Goal: Task Accomplishment & Management: Complete application form

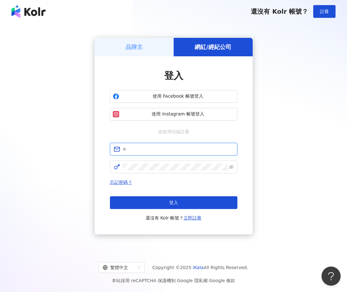
drag, startPoint x: 149, startPoint y: 152, endPoint x: 155, endPoint y: 121, distance: 31.6
click at [149, 152] on input "text" at bounding box center [178, 149] width 111 height 7
paste input "**********"
type input "**********"
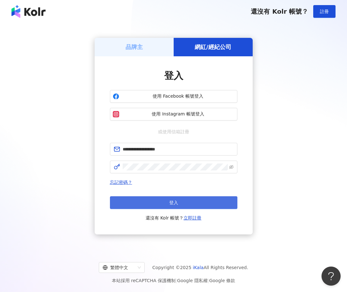
click at [154, 207] on button "登入" at bounding box center [173, 203] width 127 height 13
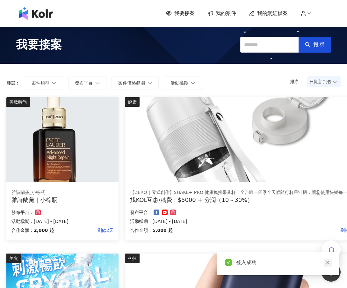
click at [326, 263] on icon "close" at bounding box center [328, 262] width 4 height 4
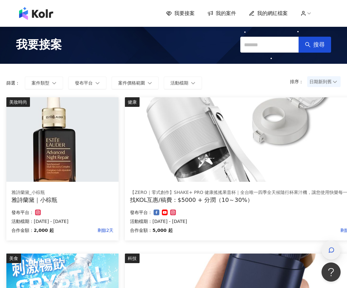
click at [330, 249] on icon "button" at bounding box center [331, 250] width 6 height 6
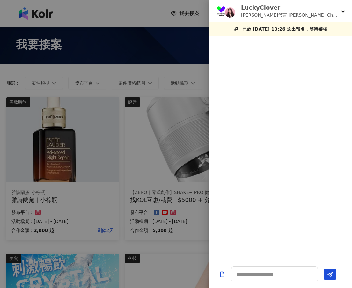
click at [303, 10] on p "LuckyClover" at bounding box center [289, 8] width 97 height 8
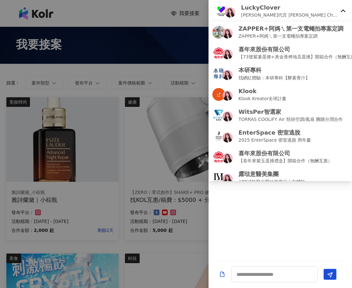
click at [120, 92] on div at bounding box center [176, 144] width 352 height 288
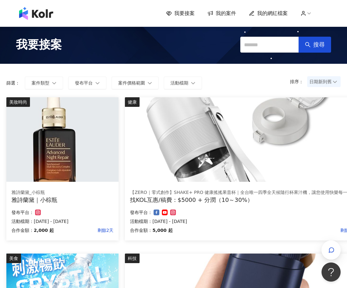
click at [95, 215] on div "發布平台：" at bounding box center [62, 212] width 102 height 8
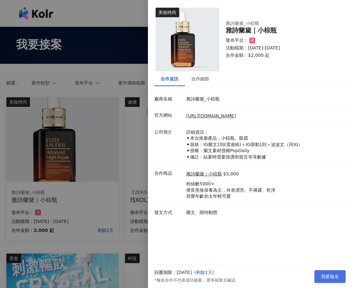
click at [329, 275] on span "我要報名" at bounding box center [330, 276] width 18 height 5
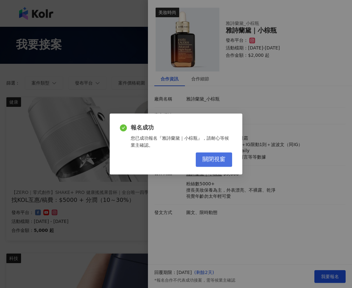
click at [220, 156] on span "關閉視窗" at bounding box center [213, 159] width 23 height 7
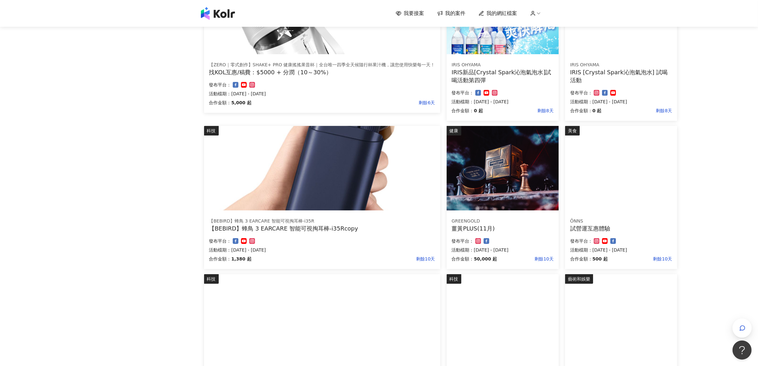
scroll to position [8, 0]
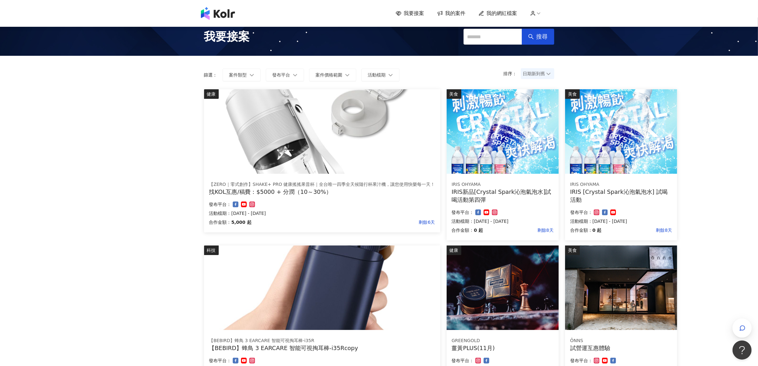
click at [347, 203] on div "發布平台：" at bounding box center [322, 204] width 226 height 8
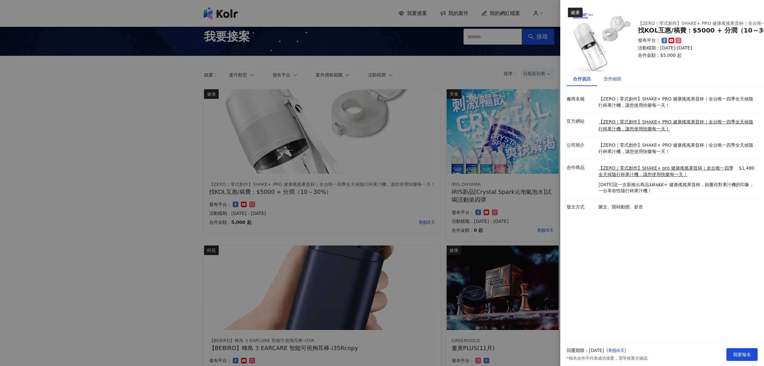
click at [347, 77] on div "合作細節" at bounding box center [613, 78] width 18 height 7
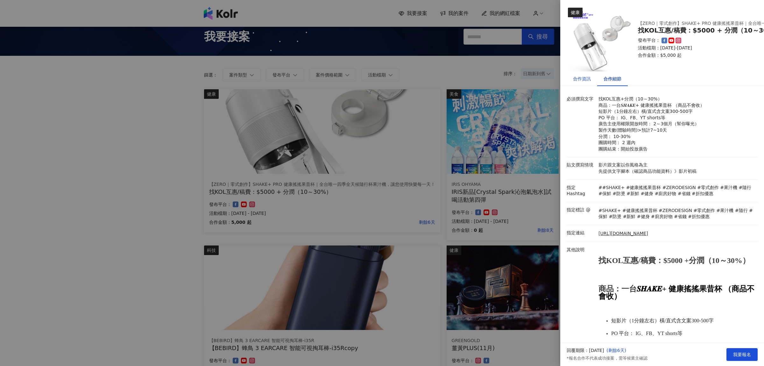
click at [347, 75] on div "合作資訊" at bounding box center [582, 78] width 18 height 7
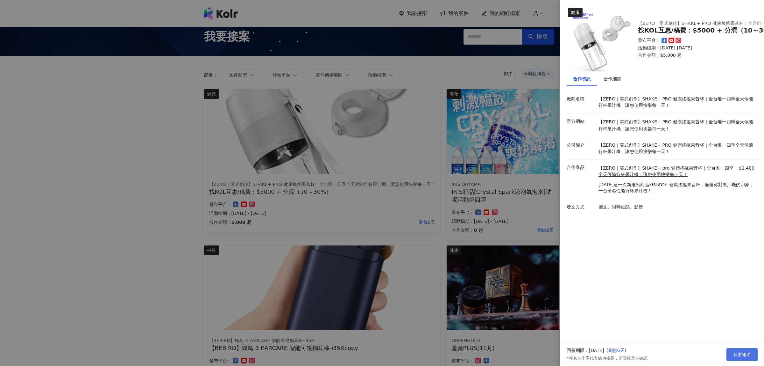
click at [347, 292] on span "我要報名" at bounding box center [743, 354] width 18 height 5
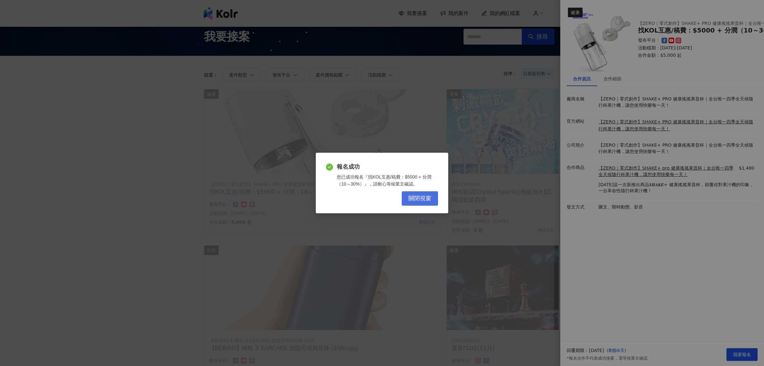
click at [347, 203] on button "關閉視窗" at bounding box center [420, 198] width 36 height 14
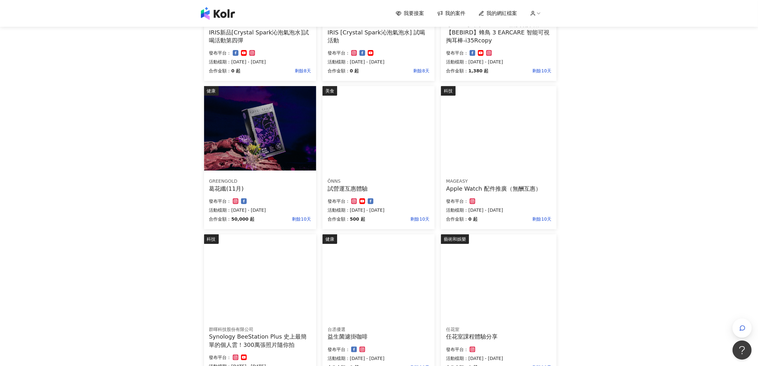
scroll to position [247, 0]
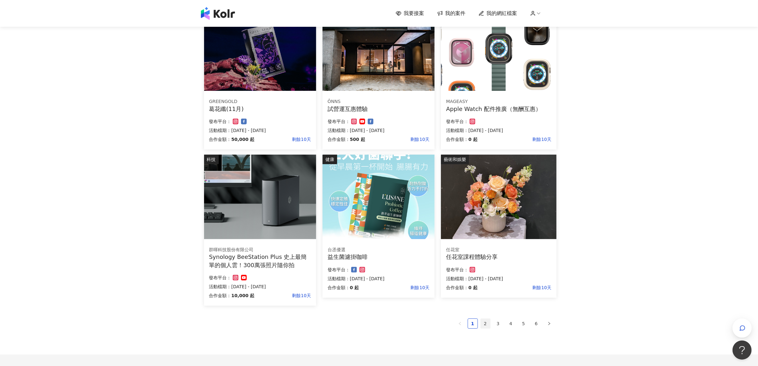
click at [347, 292] on link "2" at bounding box center [486, 324] width 10 height 10
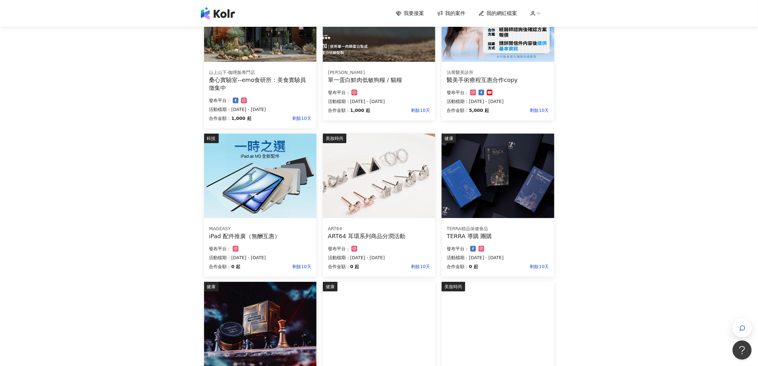
scroll to position [48, 0]
